Goal: Information Seeking & Learning: Check status

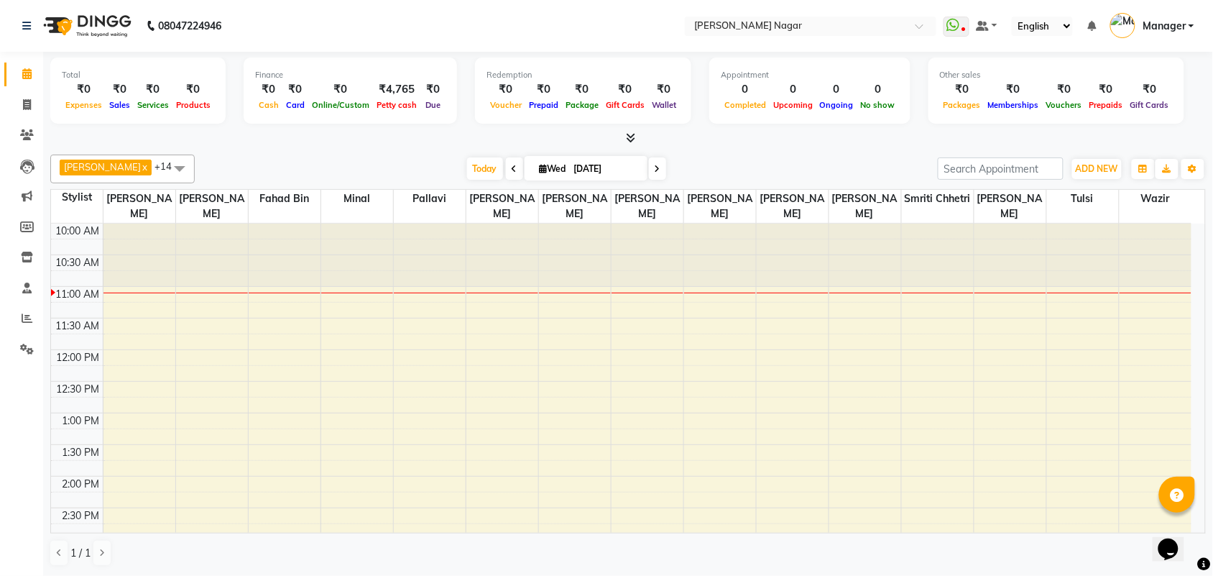
click at [512, 171] on icon at bounding box center [515, 169] width 6 height 9
type input "02-09-2025"
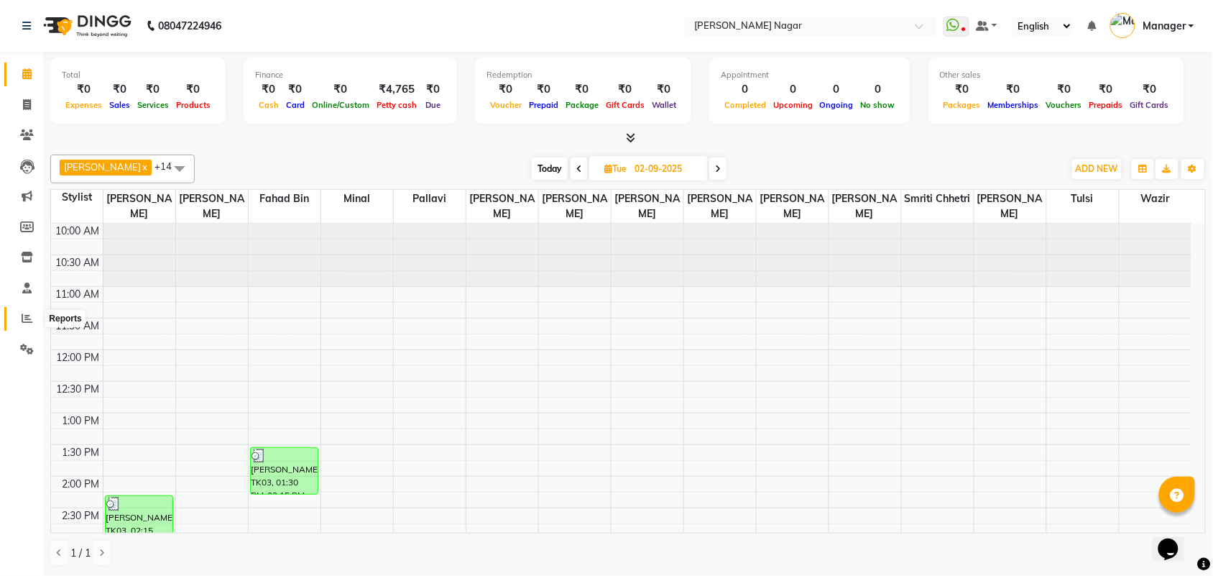
click at [22, 316] on icon at bounding box center [27, 318] width 11 height 11
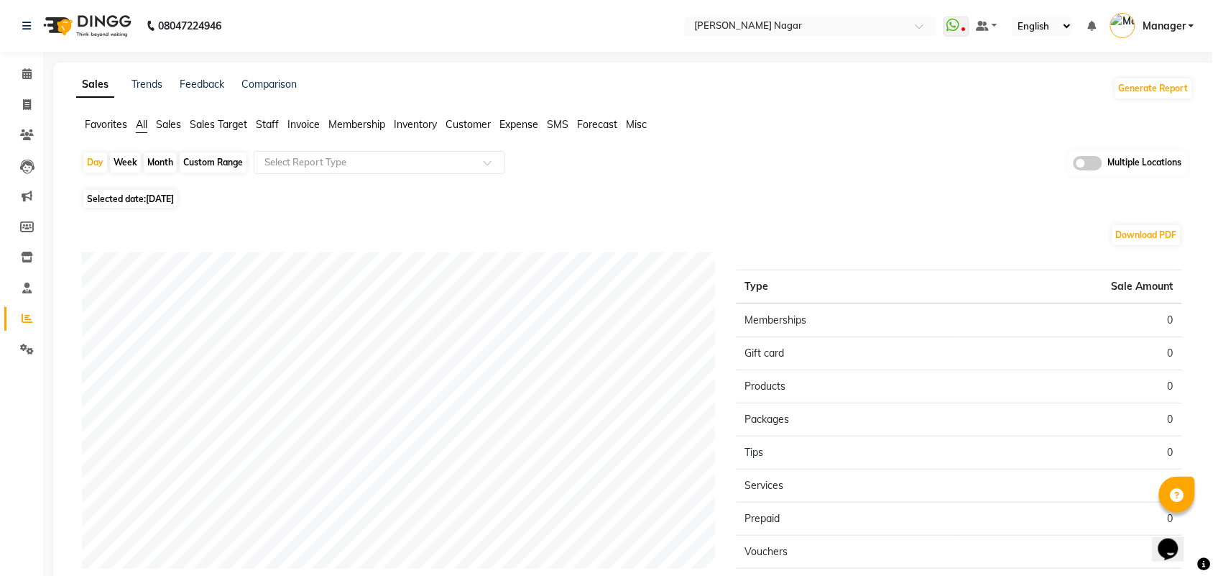
click at [273, 118] on span "Staff" at bounding box center [267, 124] width 23 height 13
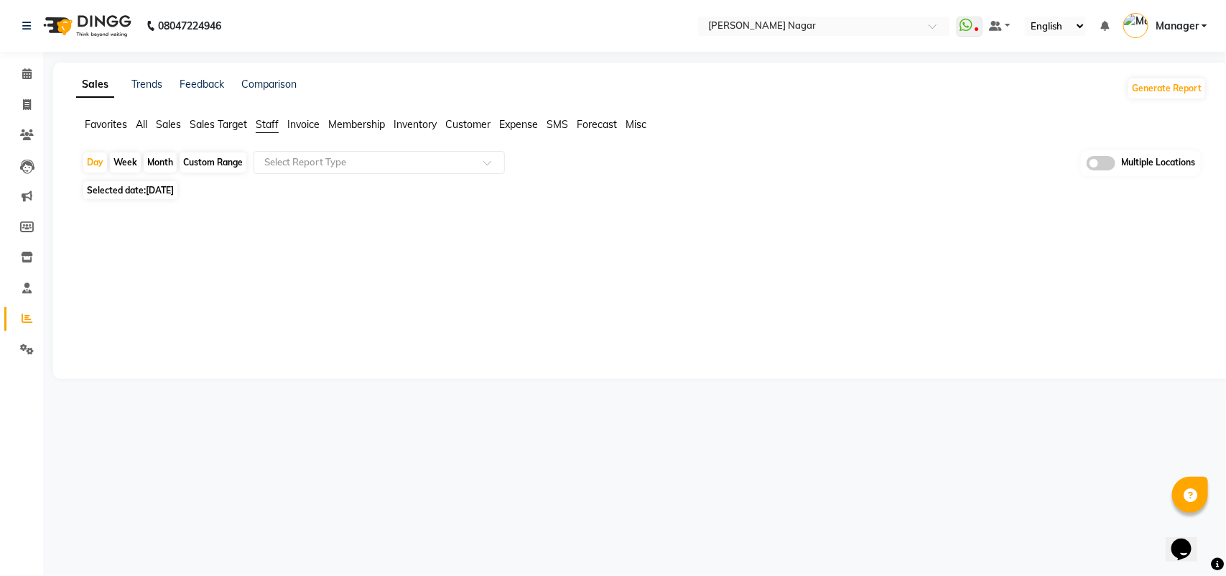
click at [160, 188] on span "[DATE]" at bounding box center [160, 190] width 28 height 11
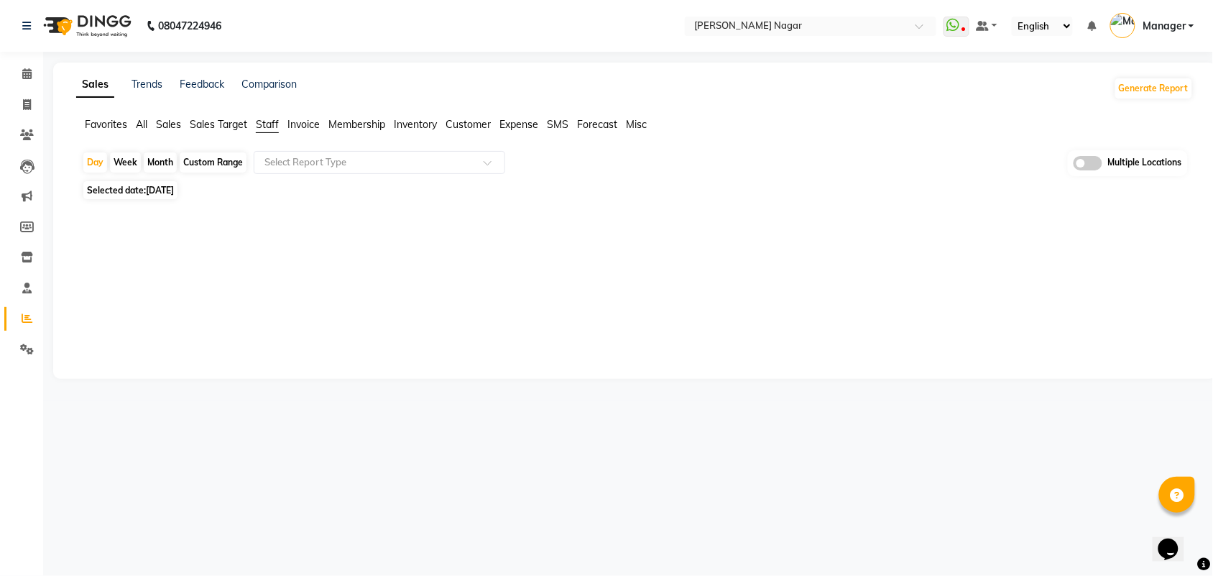
select select "9"
select select "2025"
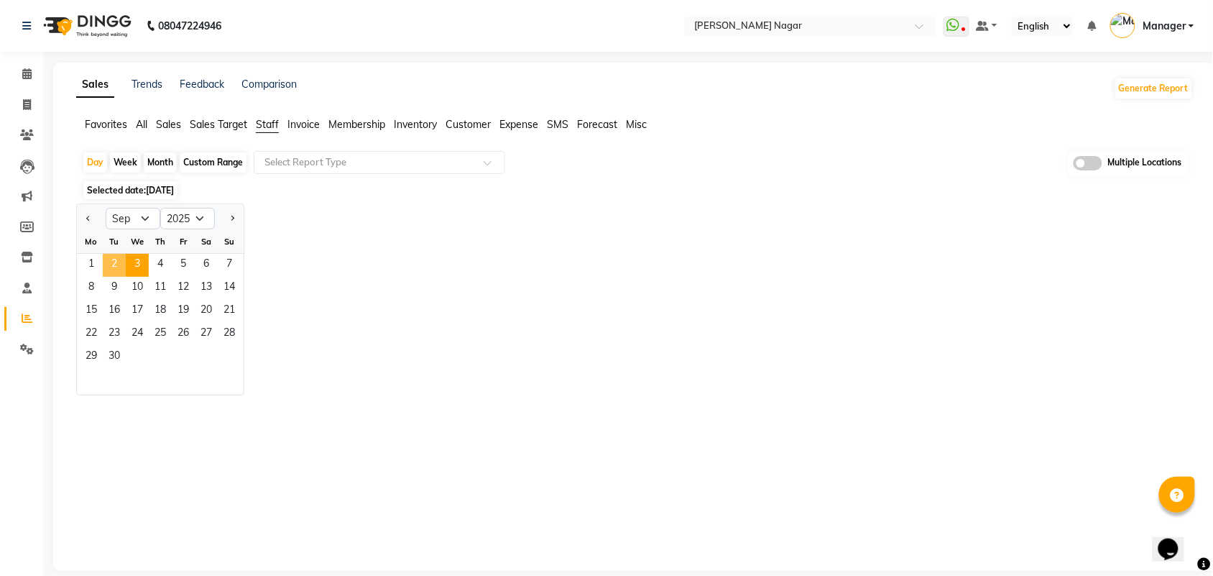
click at [110, 272] on span "2" at bounding box center [114, 265] width 23 height 23
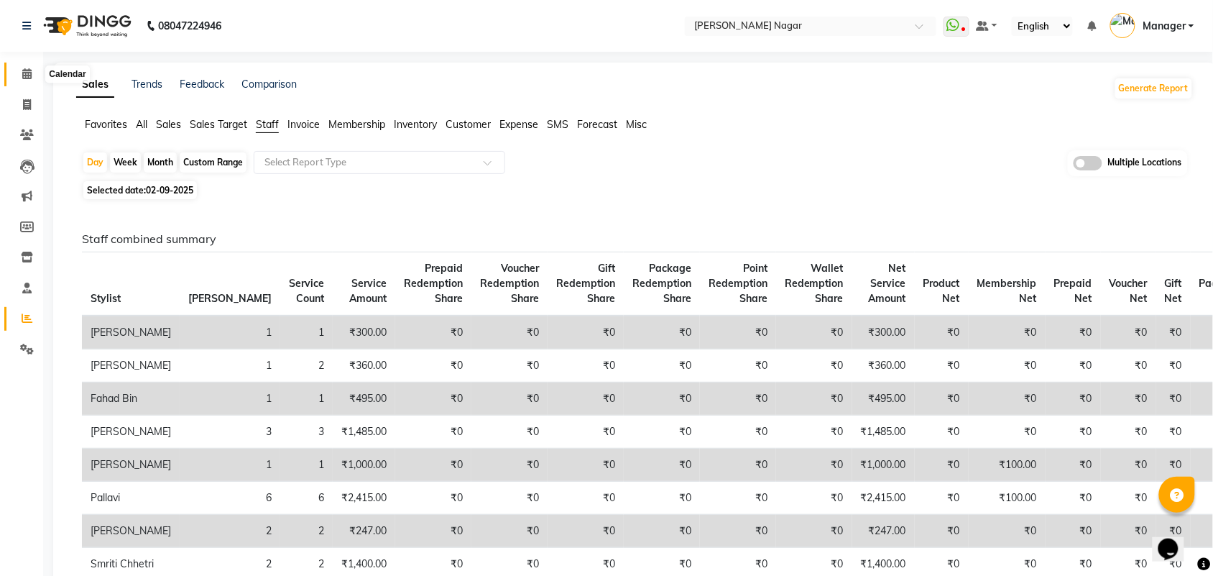
click at [27, 75] on icon at bounding box center [26, 73] width 9 height 11
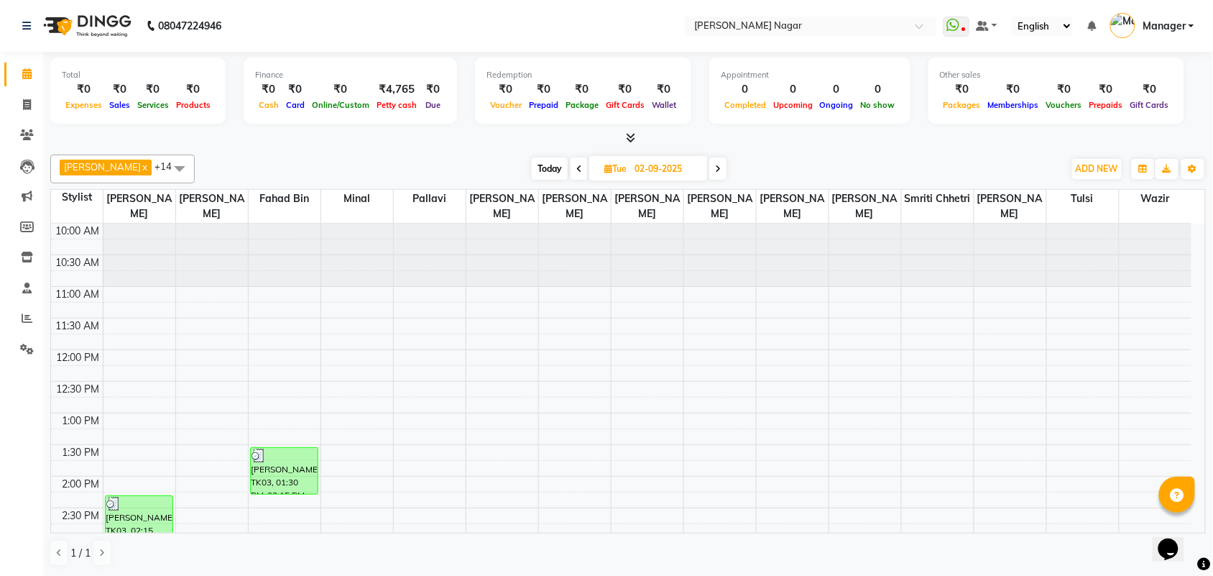
click at [709, 166] on span at bounding box center [717, 168] width 17 height 22
type input "[DATE]"
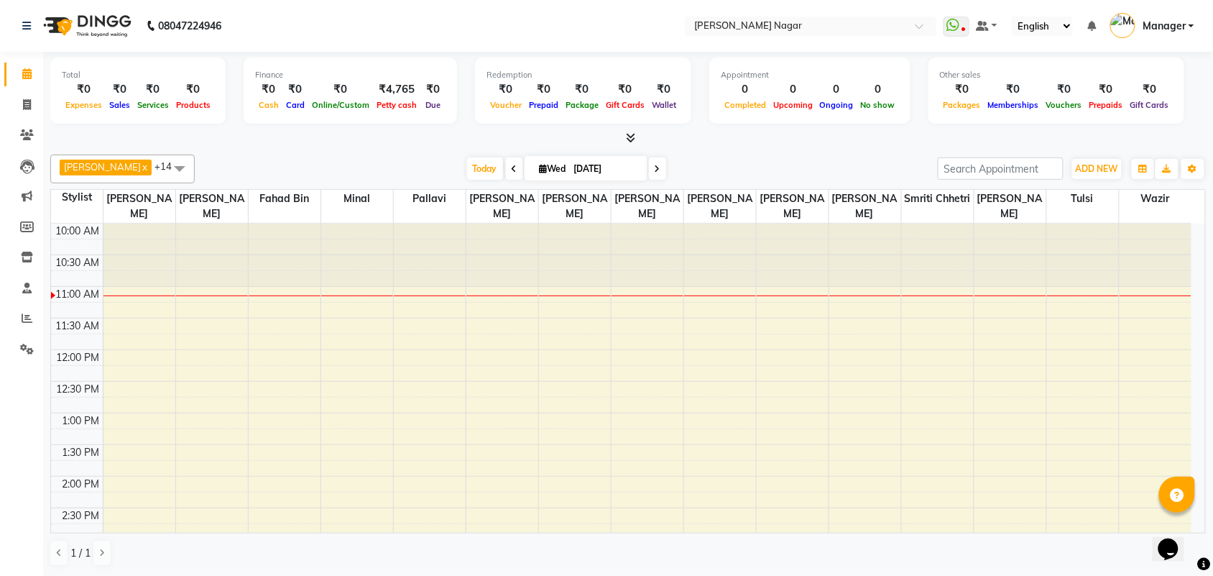
drag, startPoint x: 340, startPoint y: 264, endPoint x: 288, endPoint y: 231, distance: 61.8
click at [167, 165] on span at bounding box center [179, 167] width 29 height 27
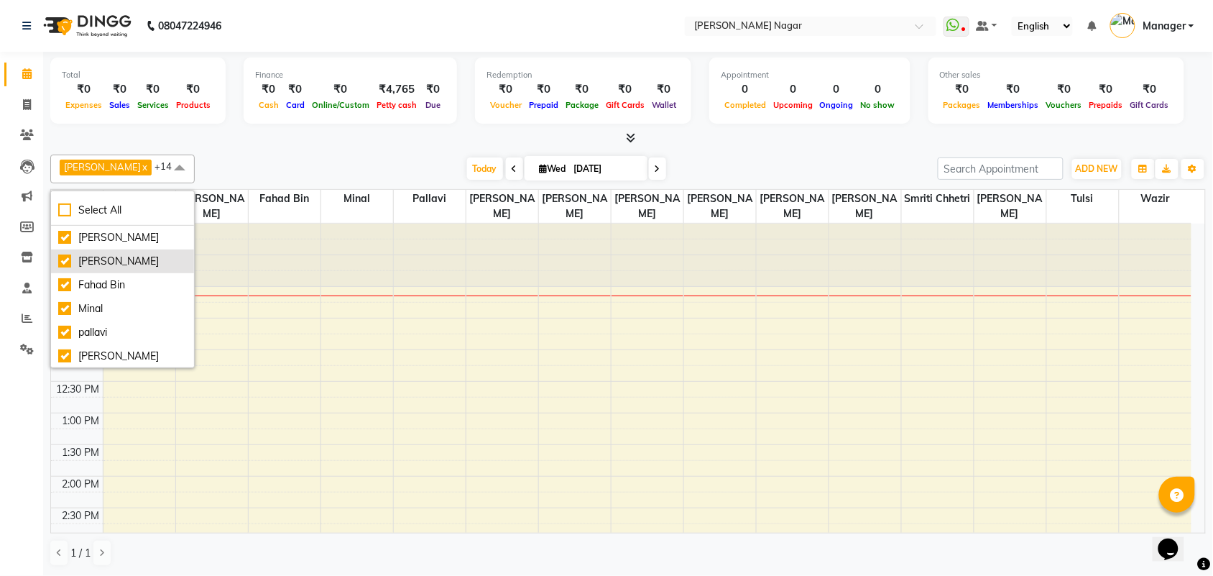
click at [87, 257] on div "[PERSON_NAME]" at bounding box center [122, 261] width 129 height 15
checkbox input "false"
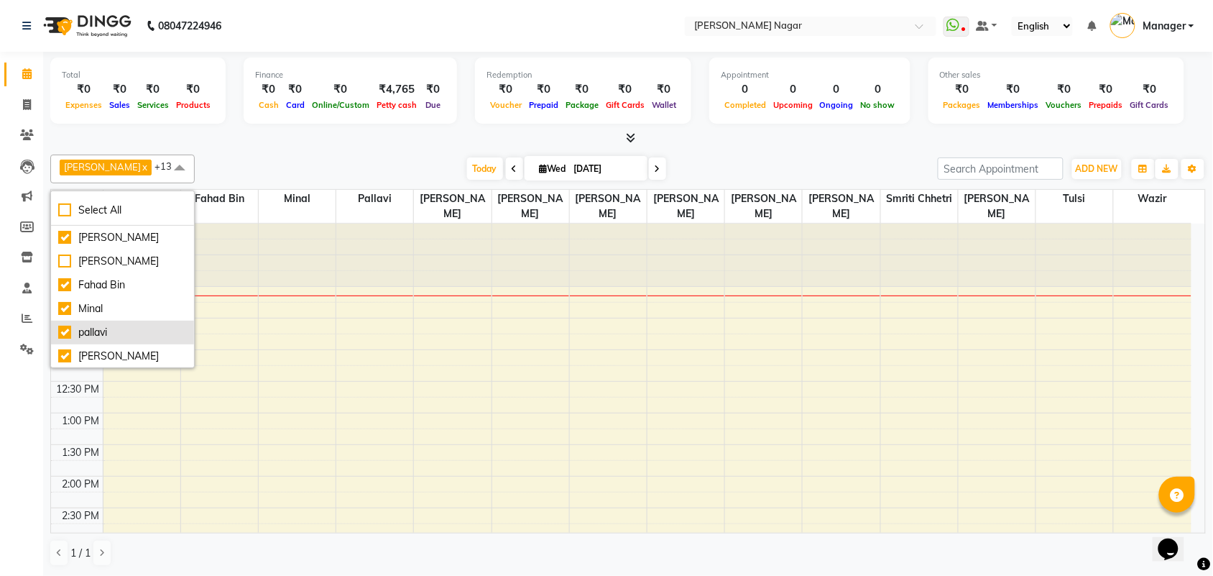
click at [137, 328] on div "pallavi" at bounding box center [122, 332] width 129 height 15
checkbox input "false"
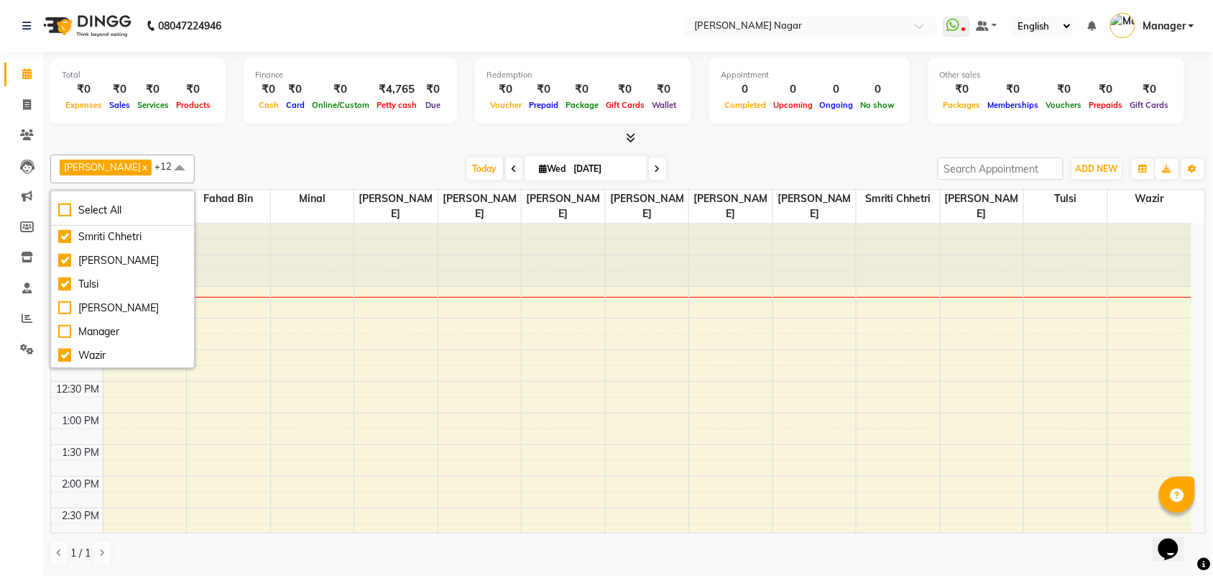
scroll to position [144, 0]
click at [74, 315] on div "[PERSON_NAME]" at bounding box center [122, 307] width 129 height 15
checkbox input "false"
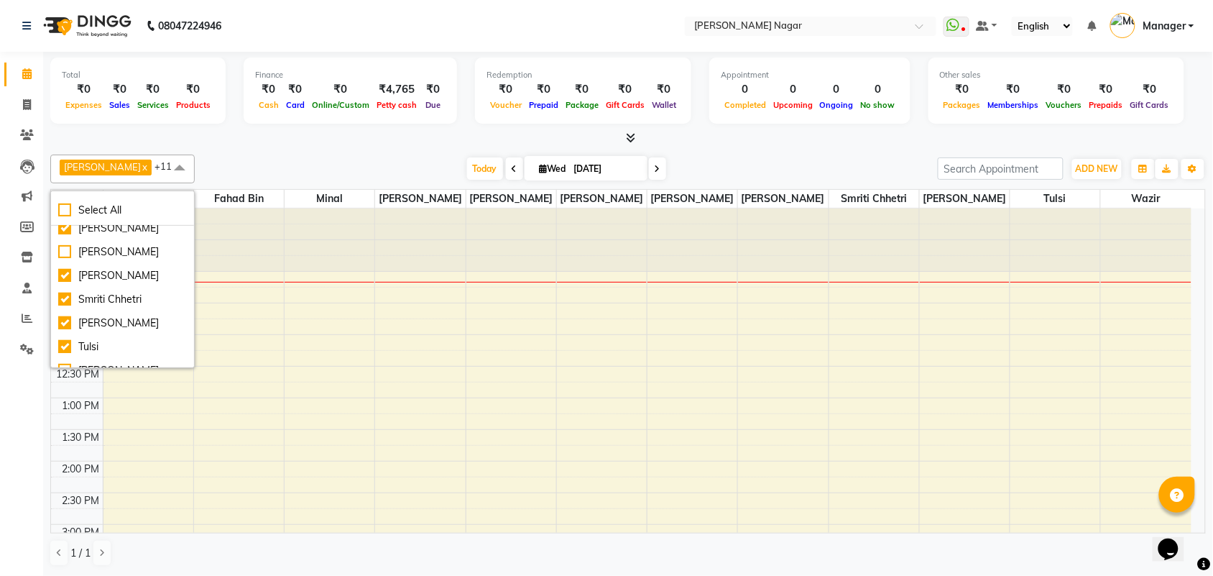
scroll to position [216, 0]
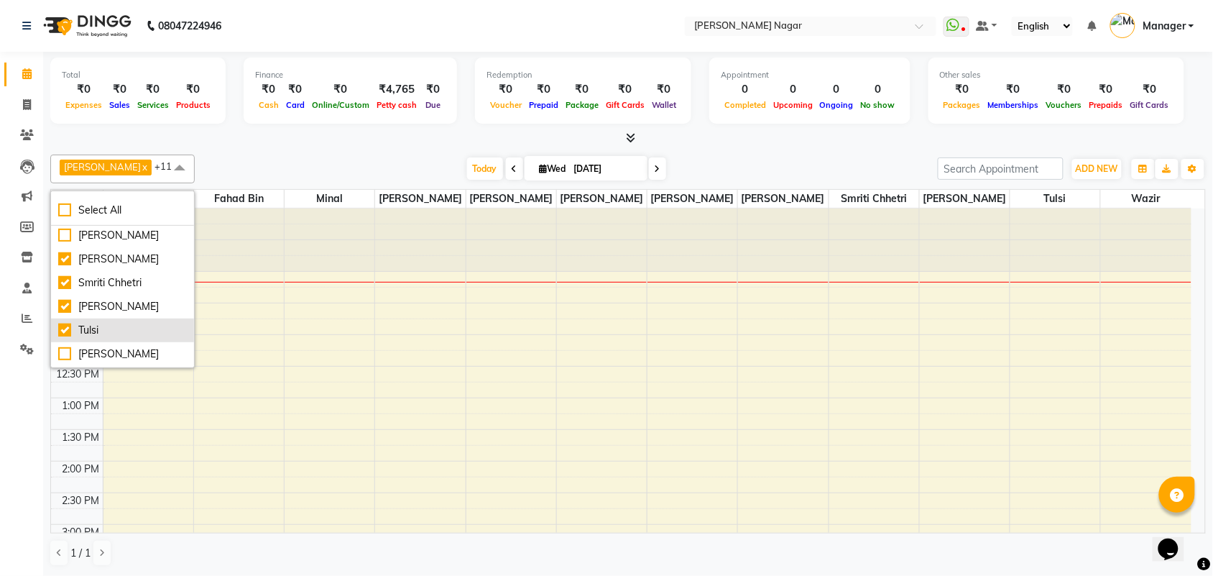
click at [126, 338] on div "Tulsi" at bounding box center [122, 330] width 129 height 15
checkbox input "false"
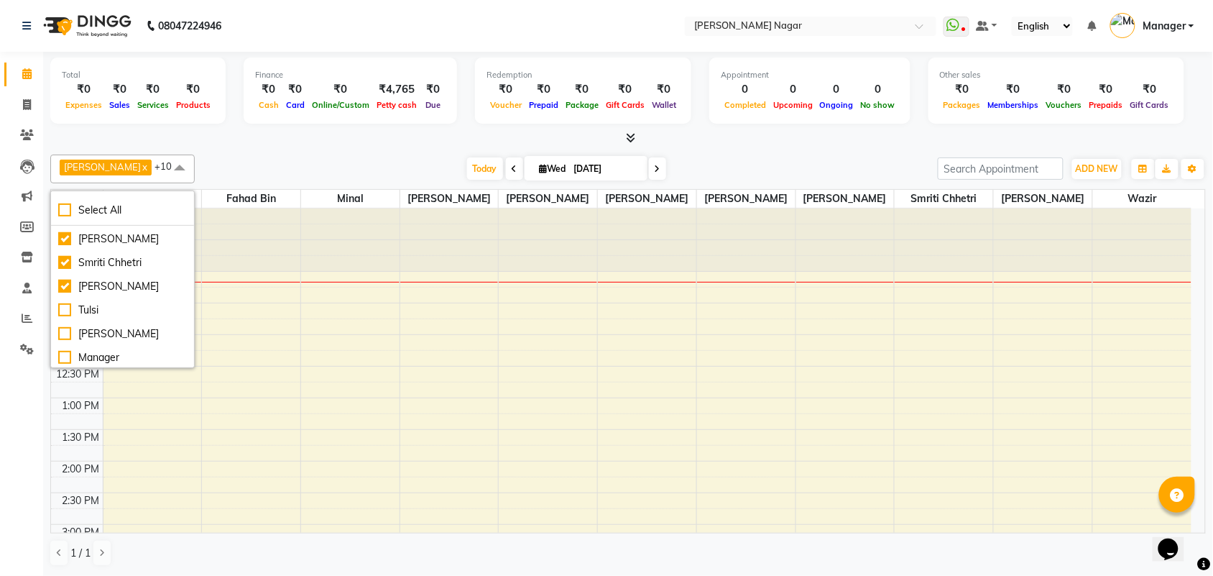
scroll to position [251, 0]
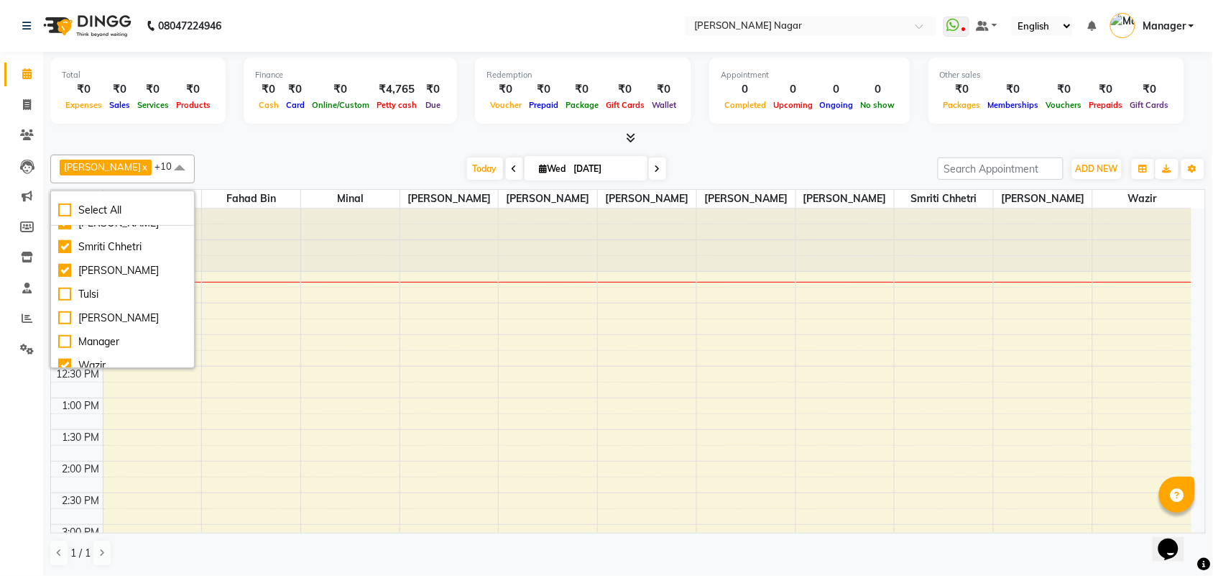
click at [166, 170] on span at bounding box center [179, 167] width 29 height 27
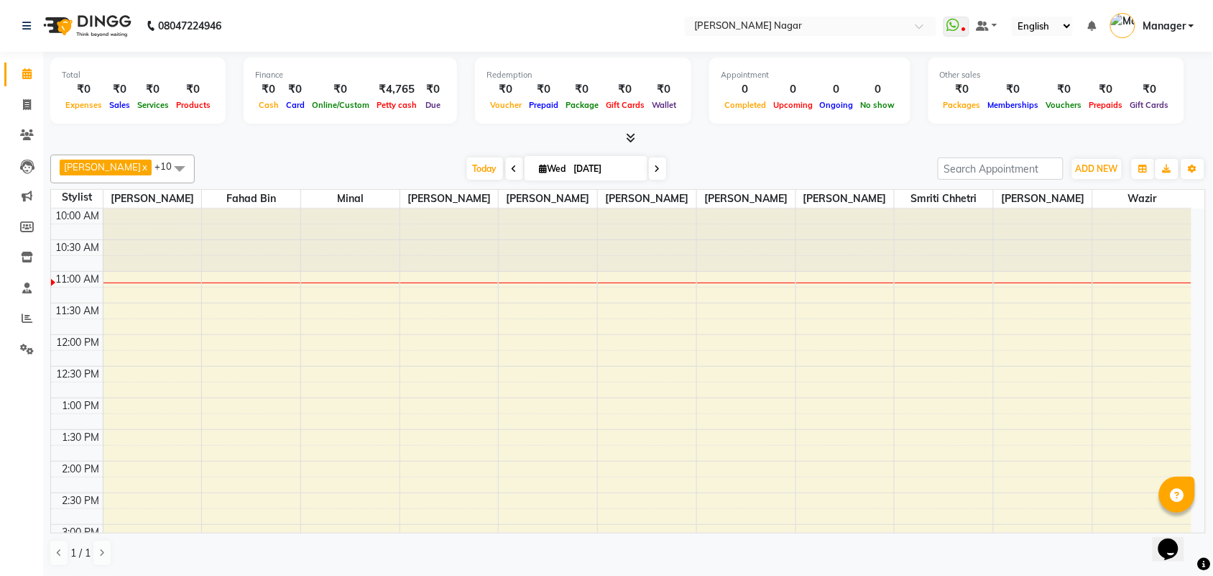
click at [1192, 523] on div "Opens Chat This icon Opens the chat window." at bounding box center [1174, 523] width 34 height 0
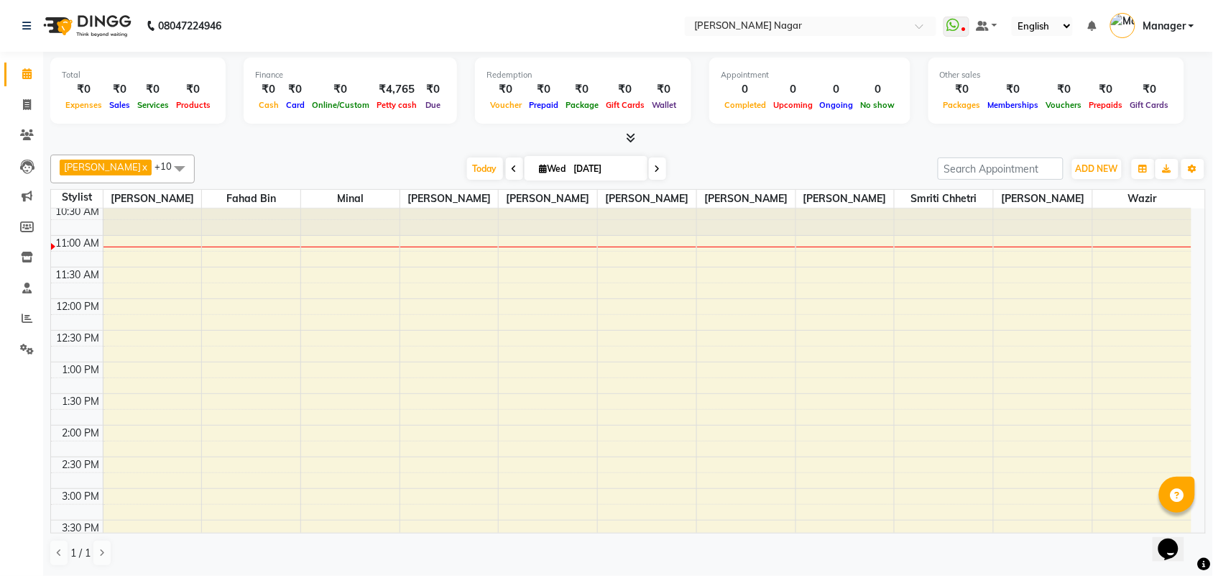
click at [1192, 523] on div "Opens Chat This icon Opens the chat window." at bounding box center [1174, 523] width 34 height 0
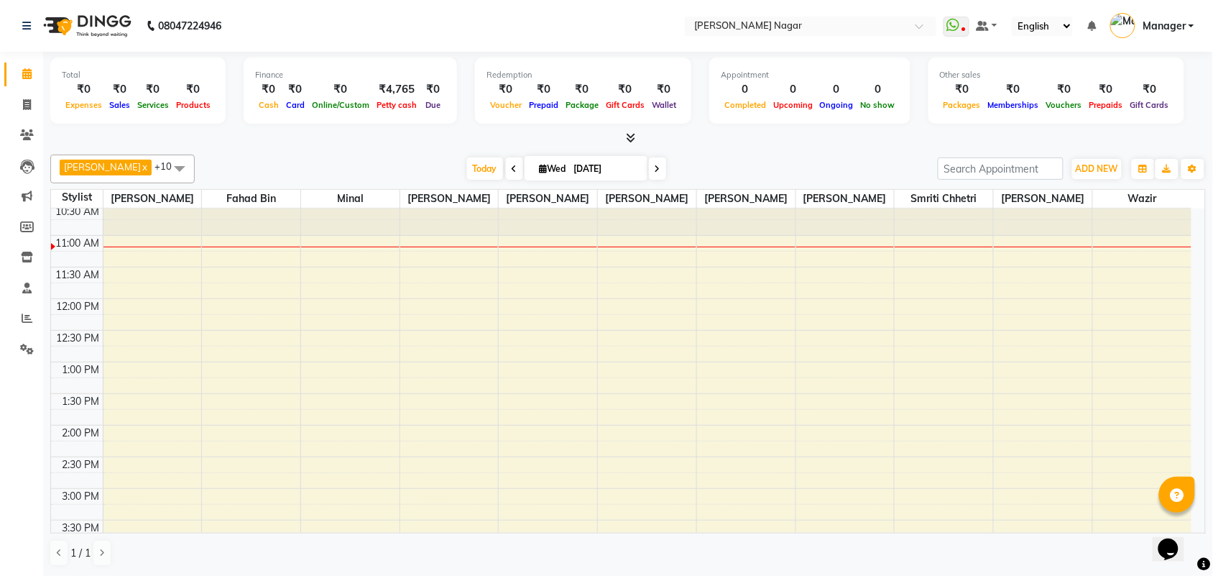
click at [1192, 523] on div "Opens Chat This icon Opens the chat window." at bounding box center [1174, 523] width 34 height 0
click at [22, 318] on icon at bounding box center [27, 318] width 11 height 11
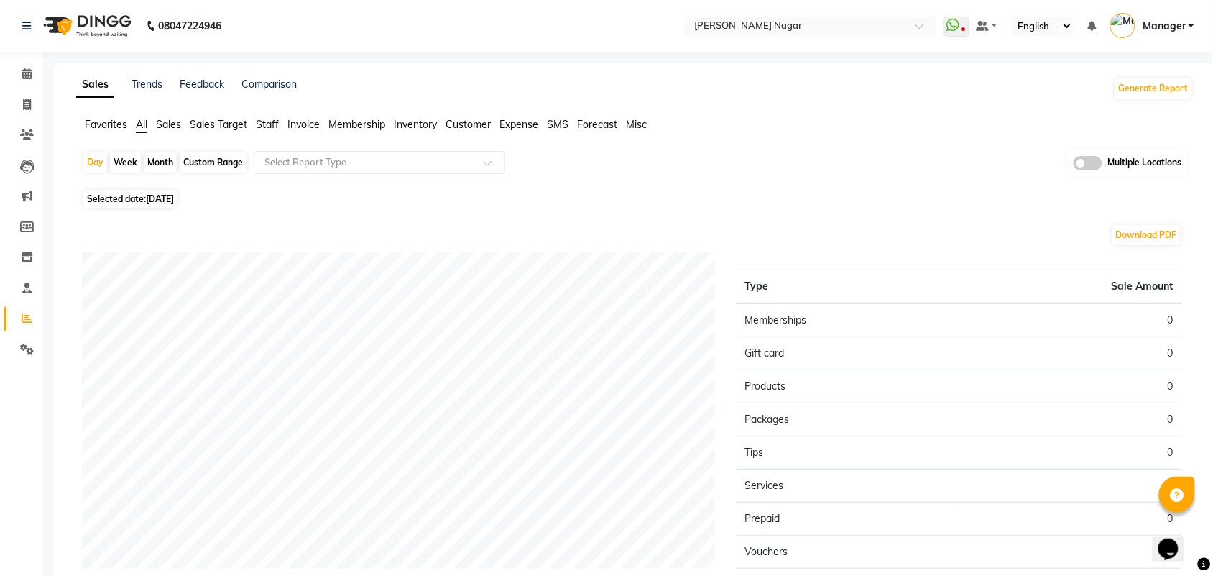
click at [256, 124] on span "Staff" at bounding box center [267, 124] width 23 height 13
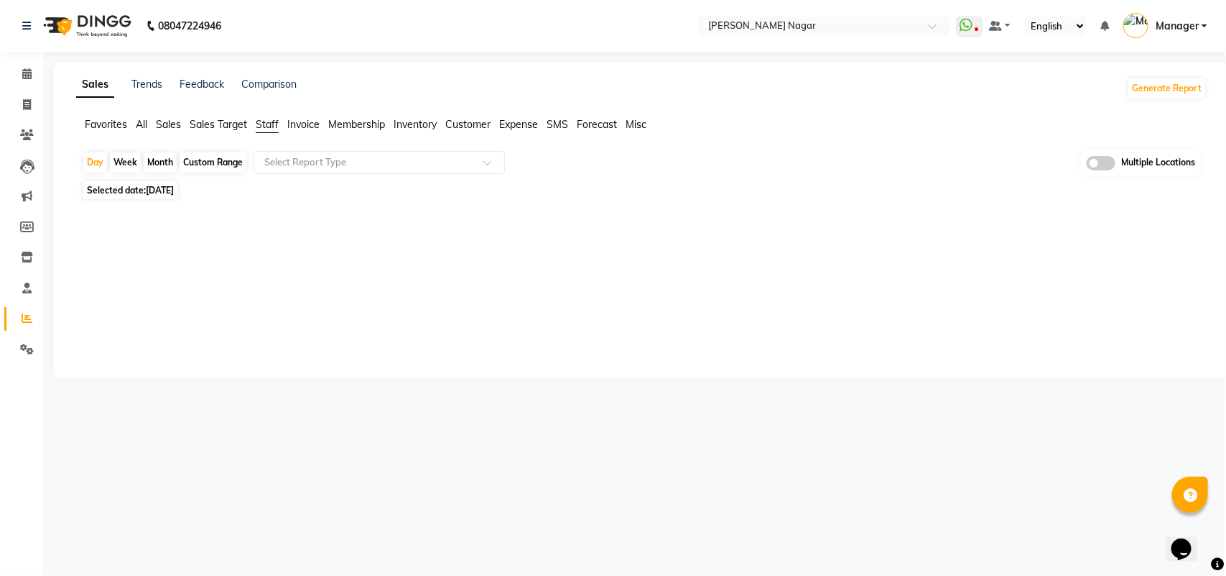
click at [164, 158] on div "Month" at bounding box center [160, 162] width 33 height 20
select select "9"
select select "2025"
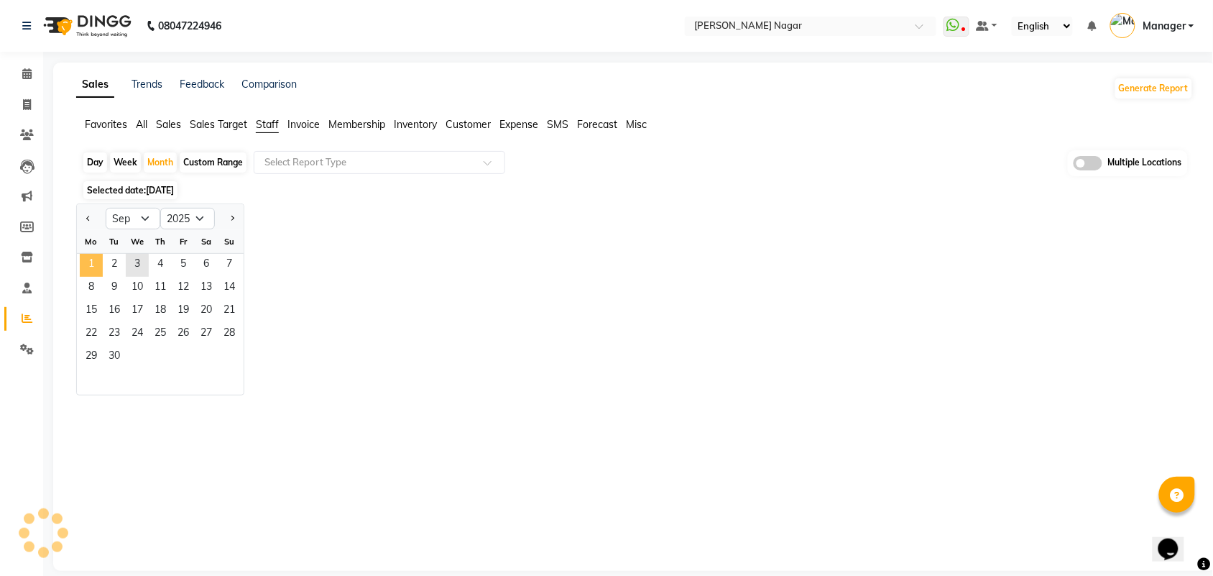
click at [95, 264] on span "1" at bounding box center [91, 265] width 23 height 23
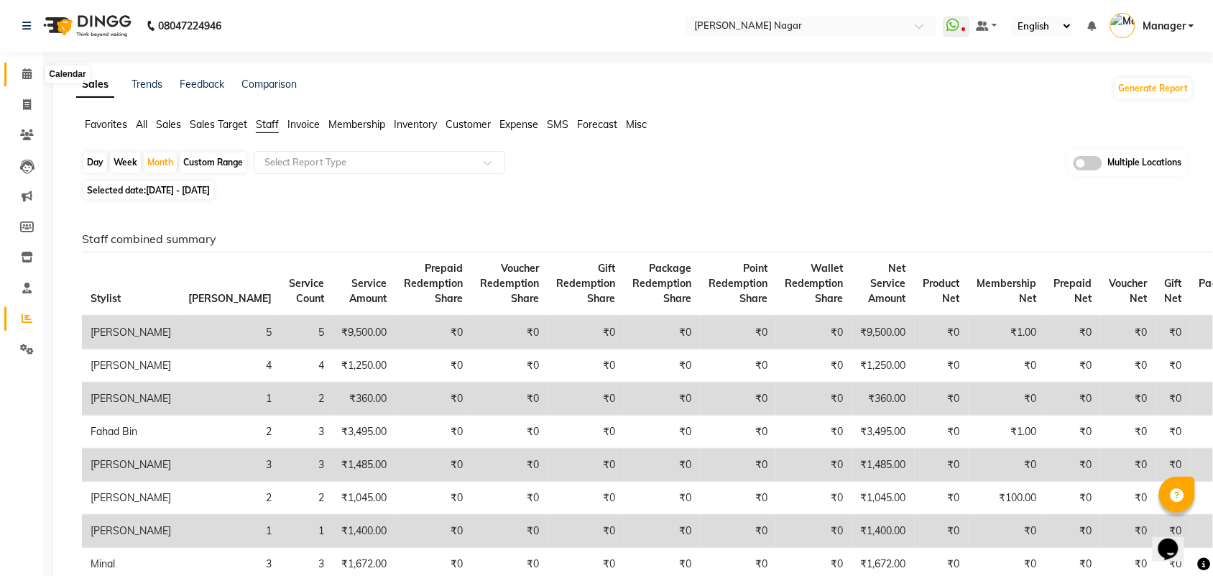
click at [27, 72] on icon at bounding box center [26, 73] width 9 height 11
